Goal: Transaction & Acquisition: Purchase product/service

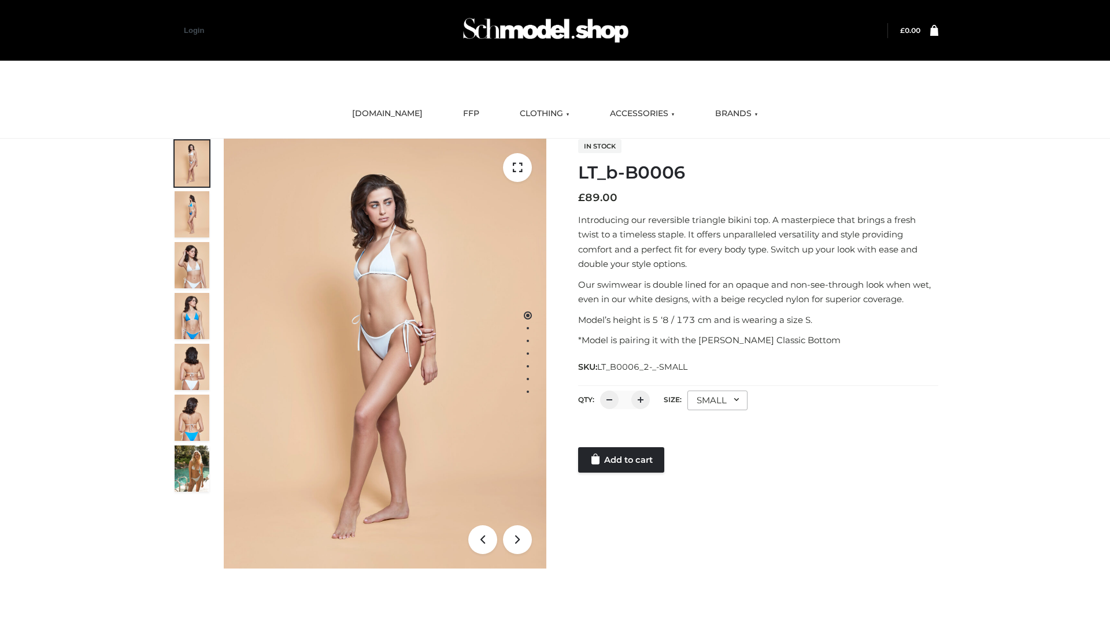
click at [622, 460] on link "Add to cart" at bounding box center [621, 459] width 86 height 25
